Goal: Obtain resource: Download file/media

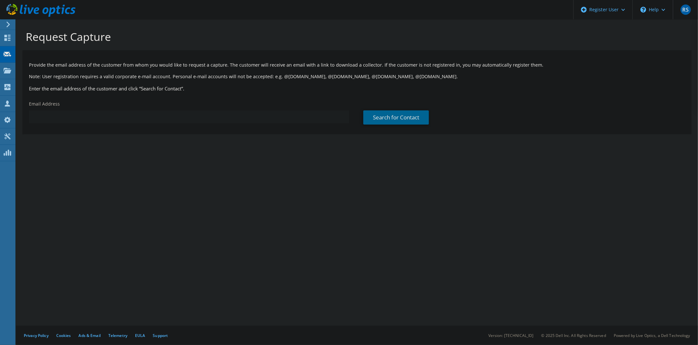
click at [127, 114] on input "text" at bounding box center [189, 116] width 320 height 13
click at [7, 70] on use at bounding box center [8, 69] width 8 height 5
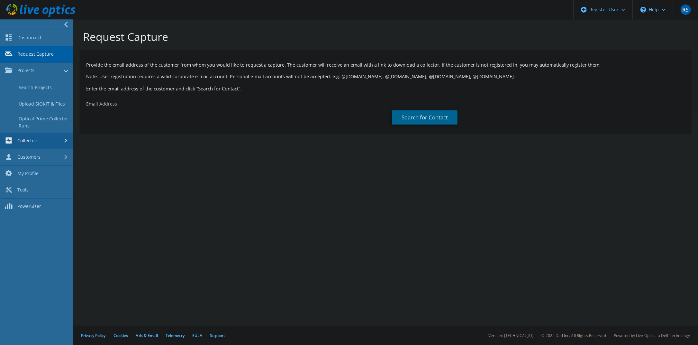
click at [29, 141] on link "Collectors" at bounding box center [36, 141] width 73 height 16
click at [52, 86] on link "Collectors" at bounding box center [36, 87] width 73 height 16
click at [53, 84] on link "Collectors" at bounding box center [36, 87] width 73 height 16
click at [42, 110] on link "Download Collector" at bounding box center [36, 103] width 73 height 16
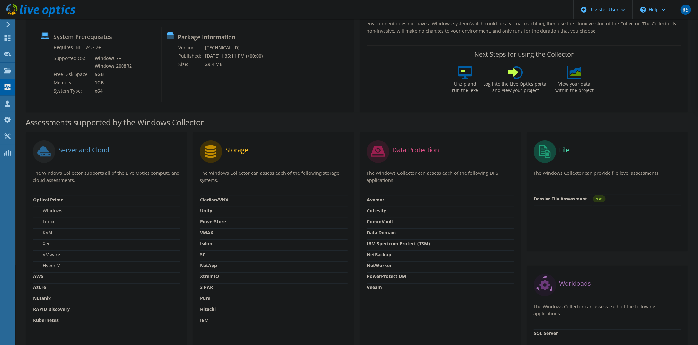
scroll to position [129, 0]
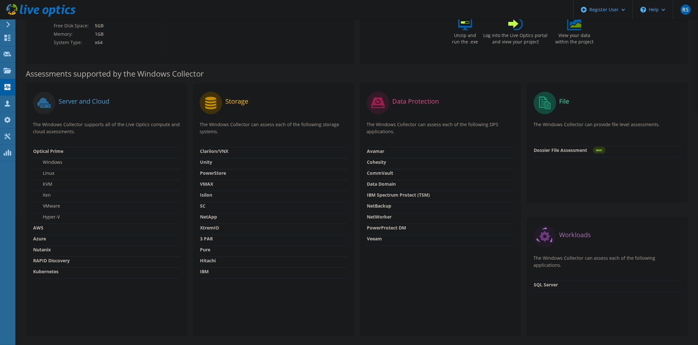
click at [54, 269] on strong "Kubernetes" at bounding box center [45, 271] width 25 height 6
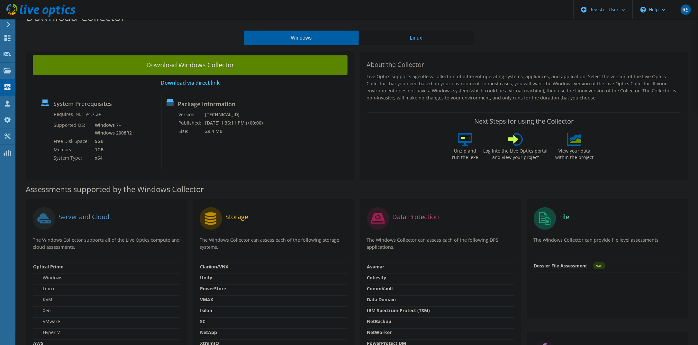
scroll to position [0, 0]
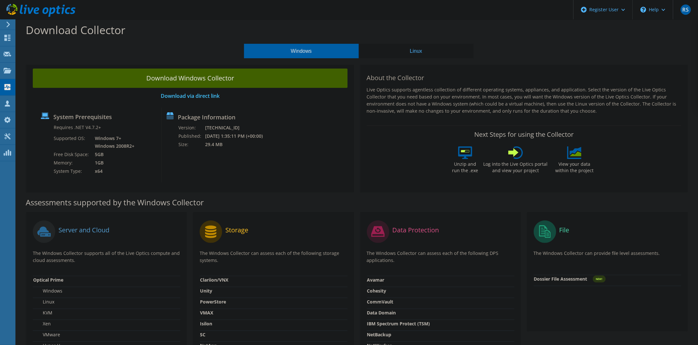
click at [204, 81] on link "Download Windows Collector" at bounding box center [190, 77] width 315 height 19
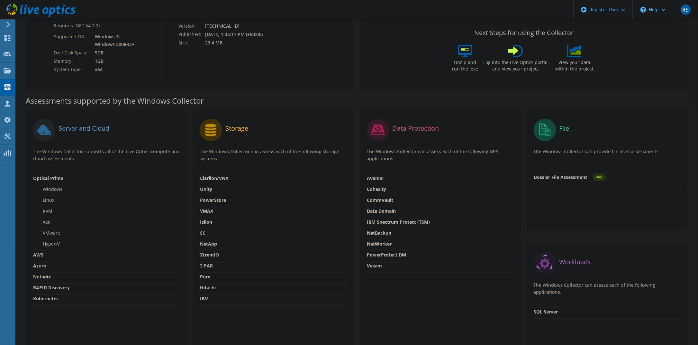
scroll to position [152, 0]
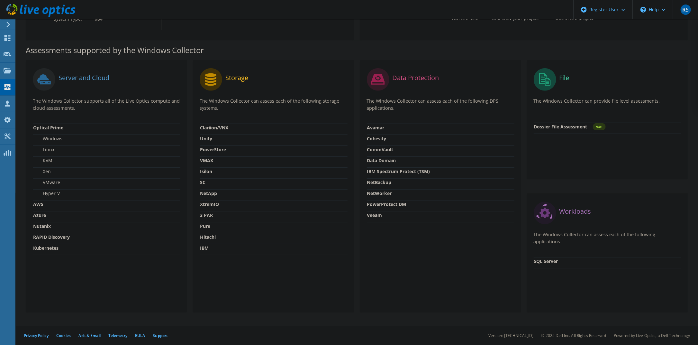
click at [388, 274] on div "Data Protection The Windows Collector can assess each of the following DPS appl…" at bounding box center [440, 186] width 160 height 252
click at [188, 238] on div "Server and Cloud The Windows Collector supports all of the Live Optics compute …" at bounding box center [106, 186] width 167 height 252
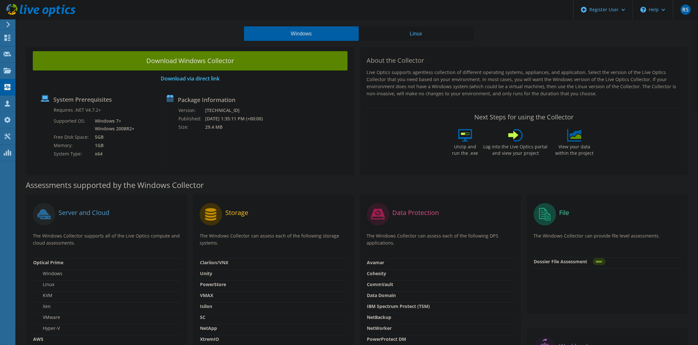
scroll to position [0, 0]
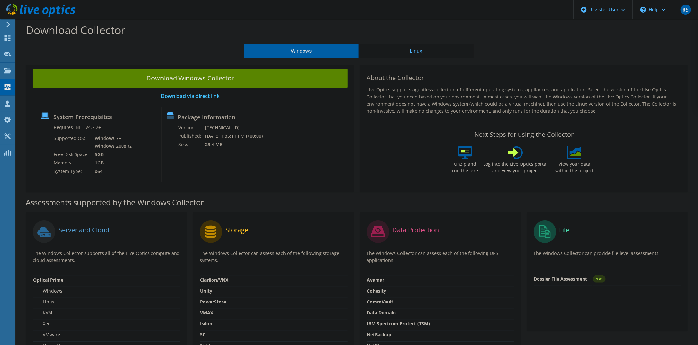
click at [415, 52] on button "Linux" at bounding box center [416, 51] width 115 height 14
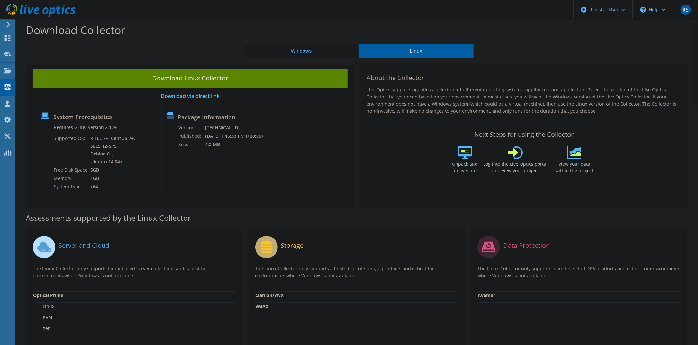
click at [310, 54] on button "Windows" at bounding box center [301, 51] width 115 height 14
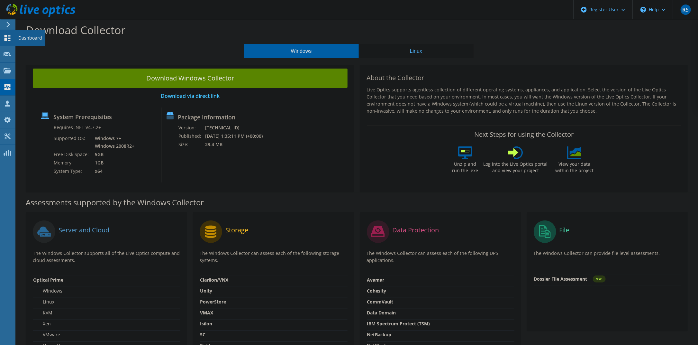
click at [4, 39] on icon at bounding box center [8, 38] width 8 height 6
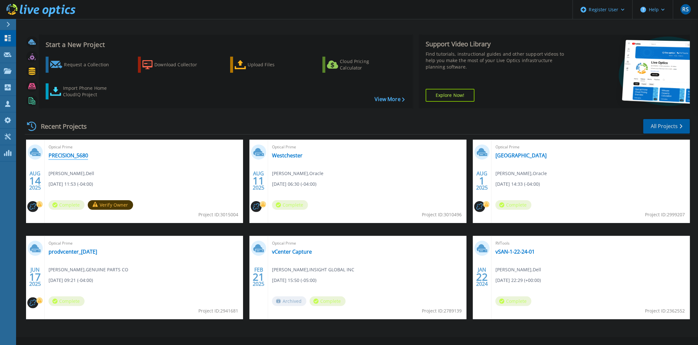
click at [62, 156] on link "PRECISION_5680" at bounding box center [69, 155] width 40 height 6
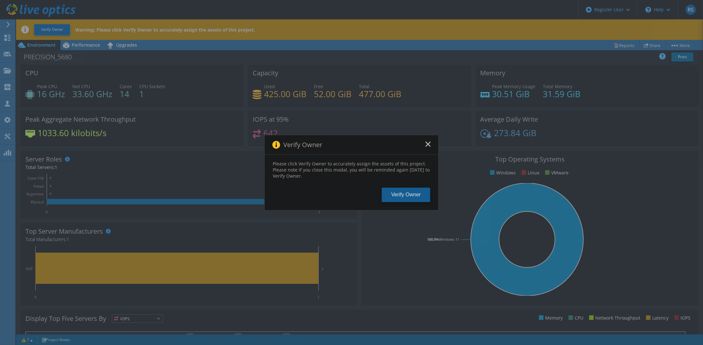
click at [395, 193] on button "Verify Owner" at bounding box center [406, 194] width 49 height 14
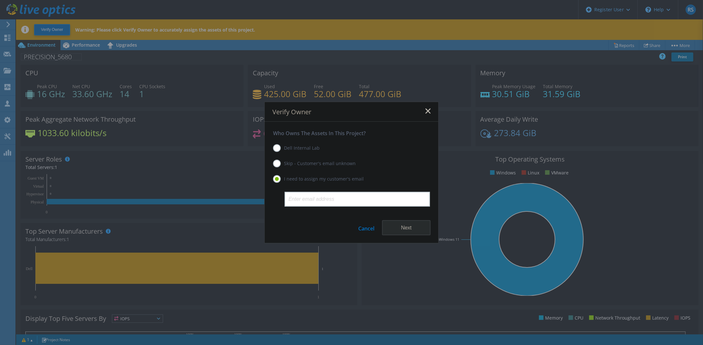
click at [275, 148] on label "Dell Internal Lab" at bounding box center [296, 148] width 47 height 8
click at [0, 0] on input "Dell Internal Lab" at bounding box center [0, 0] width 0 height 0
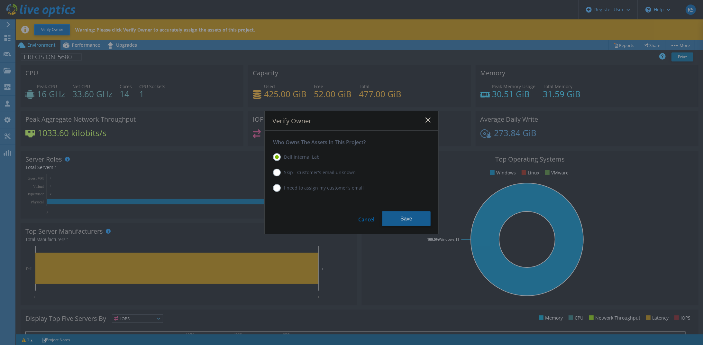
click at [393, 216] on button "Save" at bounding box center [406, 218] width 49 height 15
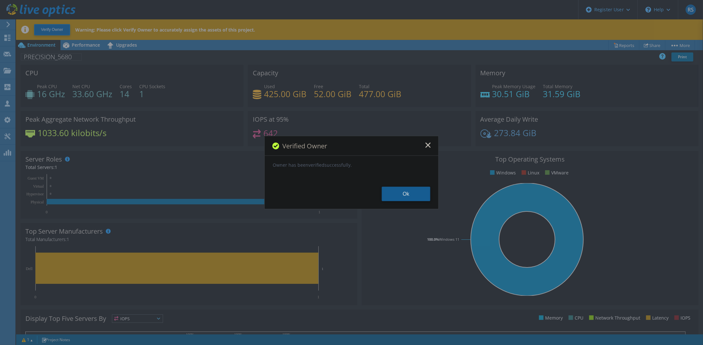
click at [409, 194] on button "Ok" at bounding box center [406, 193] width 49 height 14
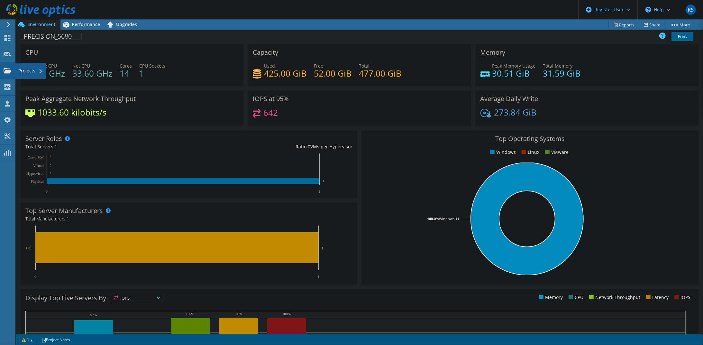
click at [6, 69] on icon at bounding box center [8, 70] width 8 height 6
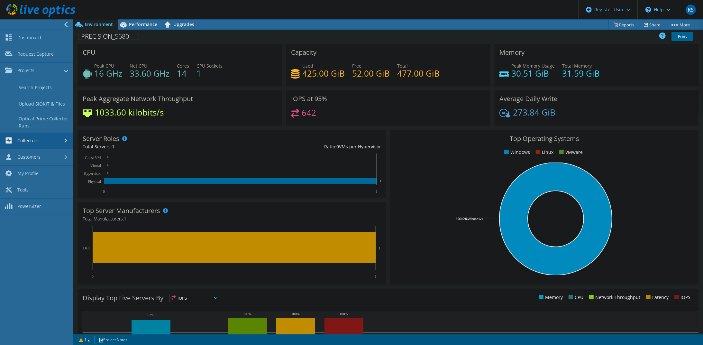
click at [62, 142] on link "Collectors" at bounding box center [36, 141] width 73 height 16
click at [40, 39] on link "Dashboard" at bounding box center [36, 38] width 73 height 16
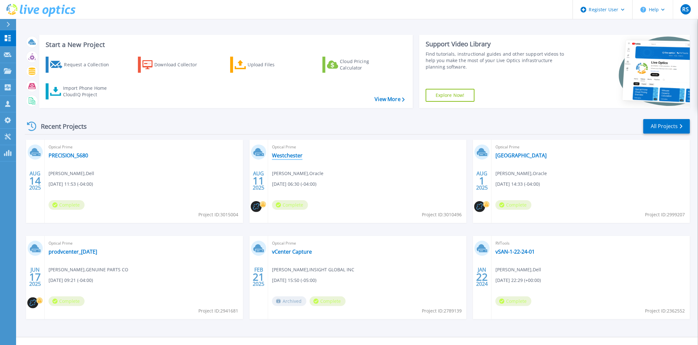
click at [298, 154] on link "Westchester" at bounding box center [287, 155] width 31 height 6
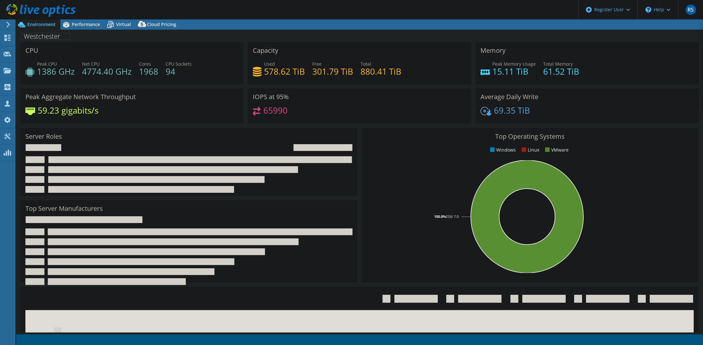
select select "USD"
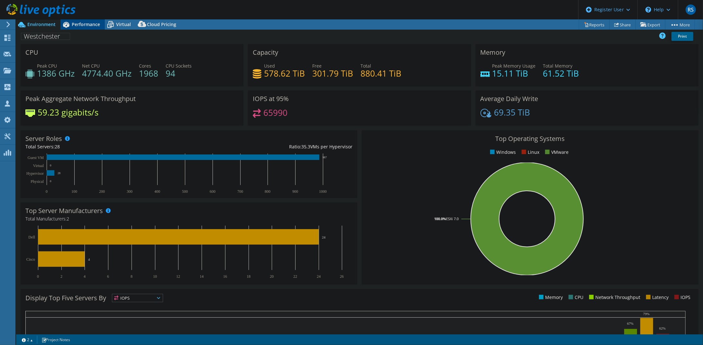
click at [78, 27] on span "Performance" at bounding box center [86, 24] width 28 height 6
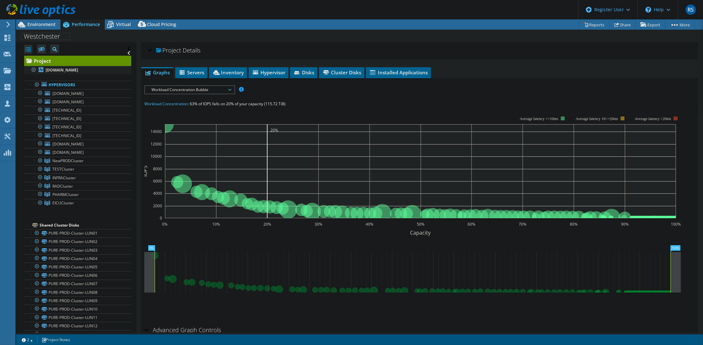
click at [33, 69] on div at bounding box center [34, 70] width 6 height 8
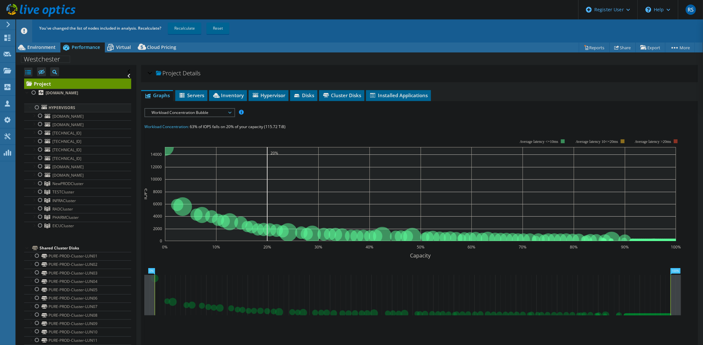
click at [37, 108] on div at bounding box center [37, 107] width 6 height 8
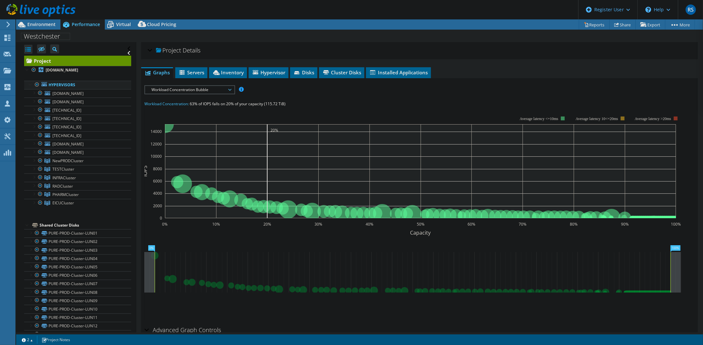
click at [38, 85] on div at bounding box center [37, 85] width 6 height 8
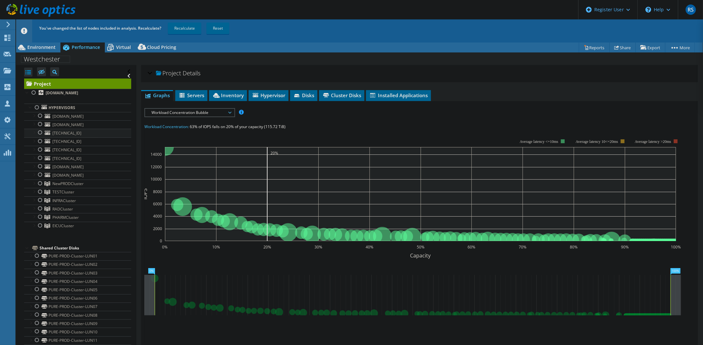
click at [41, 133] on div at bounding box center [40, 133] width 6 height 8
click at [40, 163] on div at bounding box center [40, 166] width 6 height 8
click at [39, 184] on div at bounding box center [40, 183] width 6 height 8
click at [39, 200] on div at bounding box center [40, 200] width 6 height 8
click at [39, 215] on div at bounding box center [40, 217] width 6 height 8
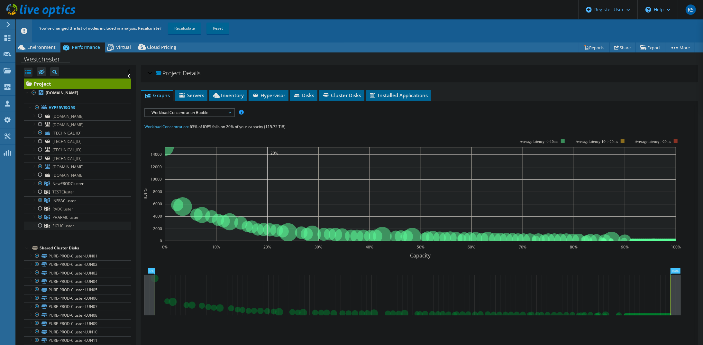
click at [39, 222] on div at bounding box center [40, 225] width 6 height 8
click at [40, 166] on div at bounding box center [40, 166] width 6 height 8
click at [35, 94] on div at bounding box center [34, 93] width 6 height 8
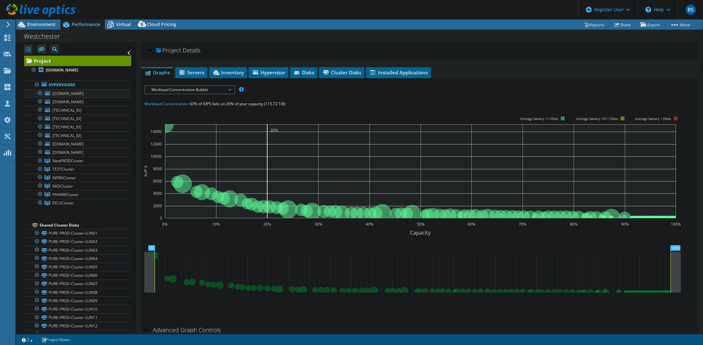
click at [34, 94] on div at bounding box center [34, 92] width 6 height 6
click at [33, 71] on div at bounding box center [34, 70] width 6 height 8
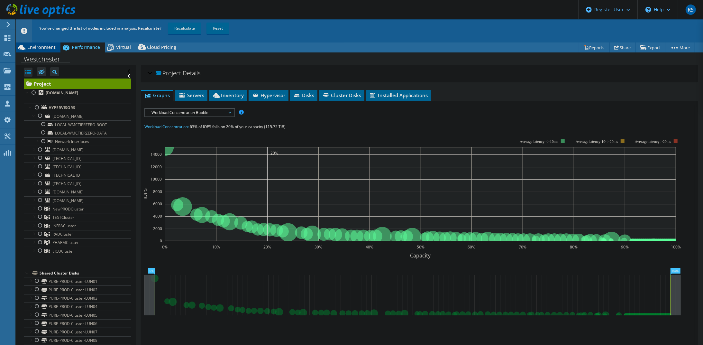
click at [48, 46] on span "Environment" at bounding box center [41, 47] width 28 height 6
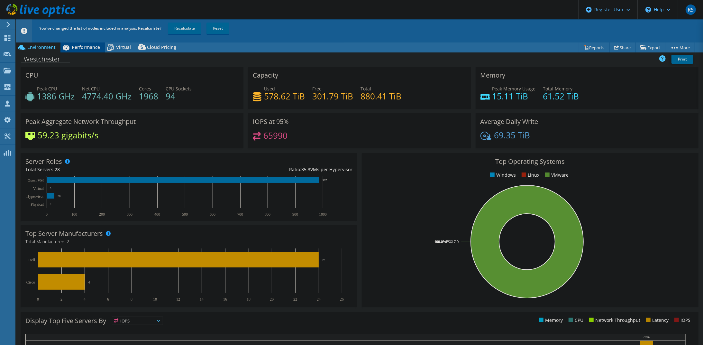
click at [85, 48] on span "Performance" at bounding box center [86, 47] width 28 height 6
